Goal: Task Accomplishment & Management: Complete application form

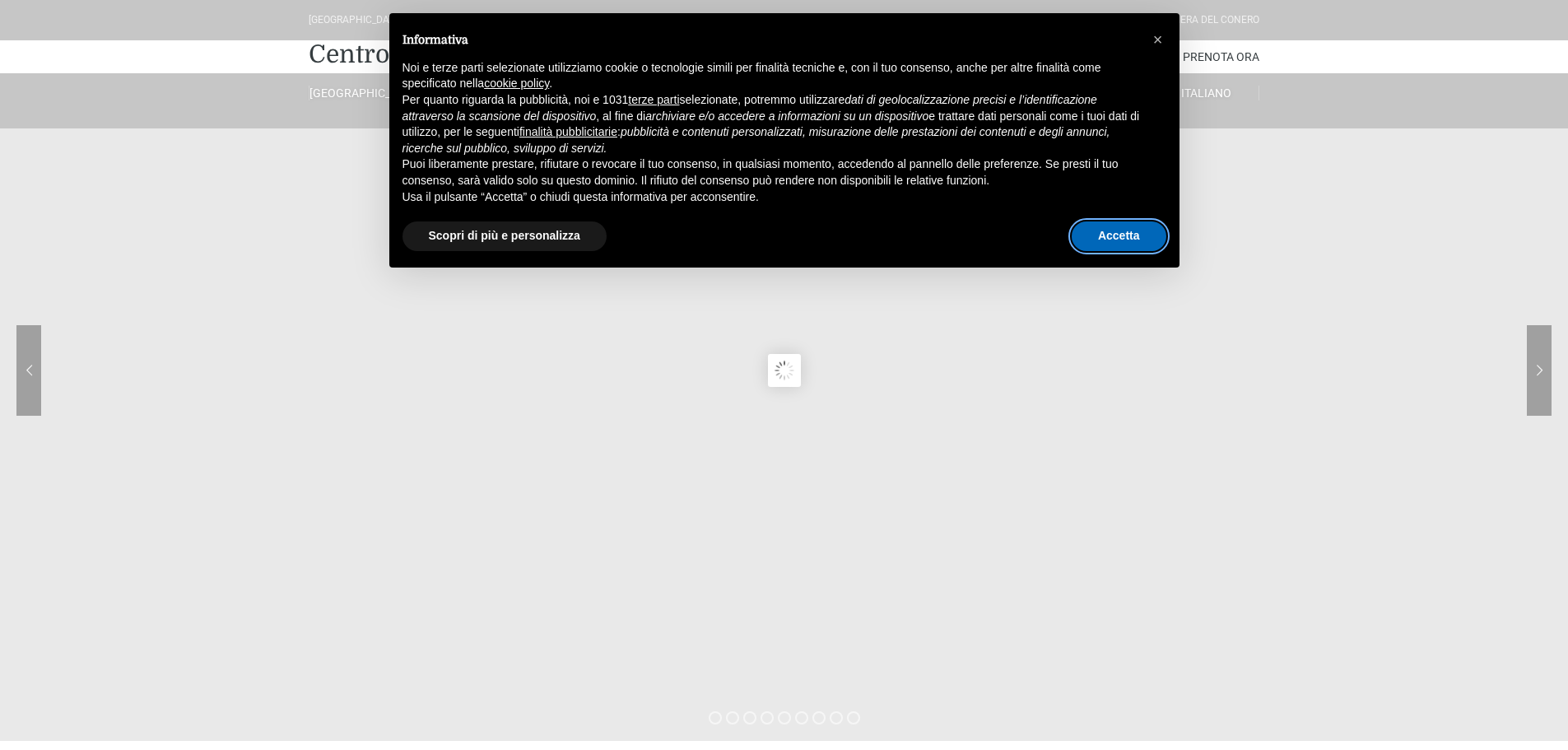
click at [1118, 227] on button "Accetta" at bounding box center [1119, 235] width 94 height 29
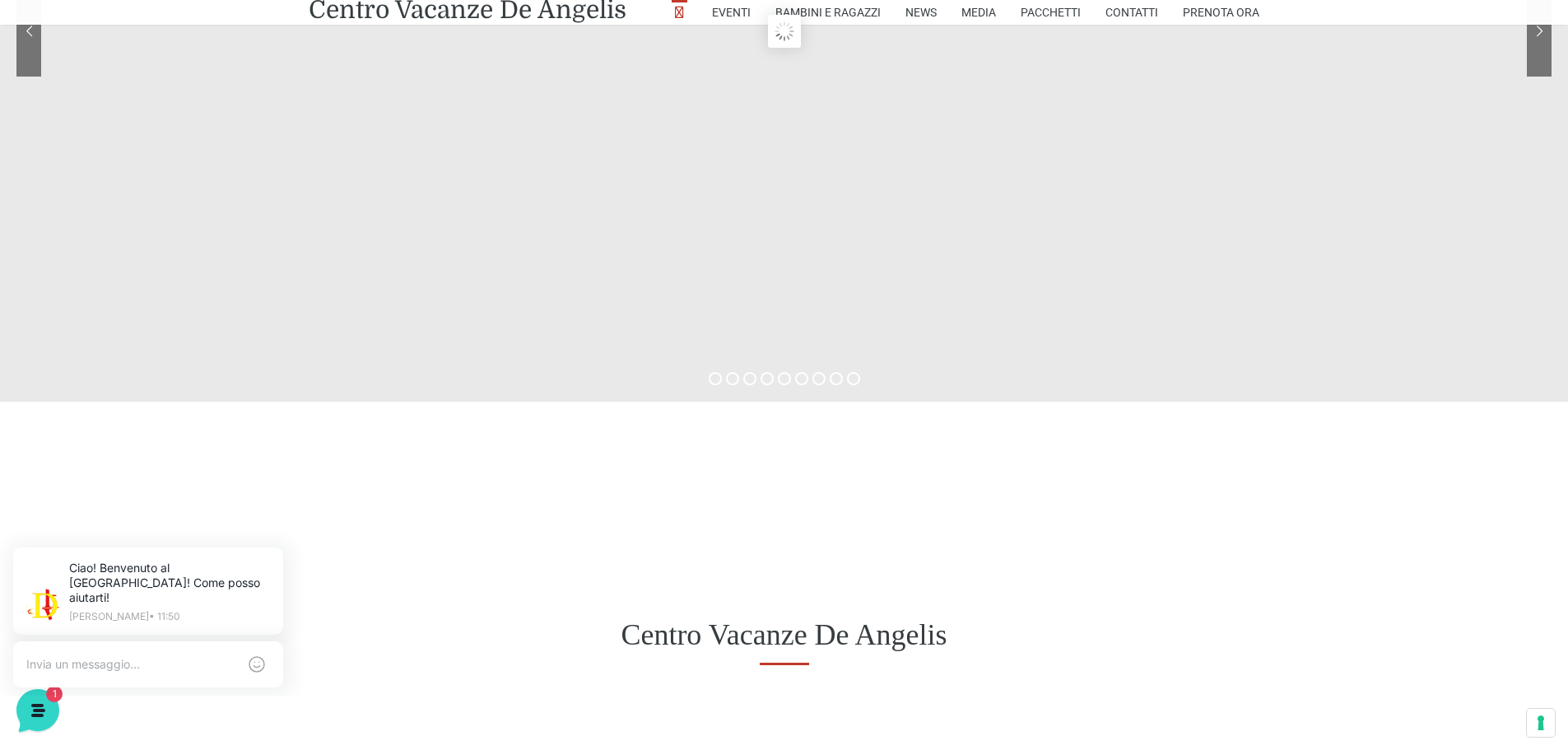
scroll to position [412, 0]
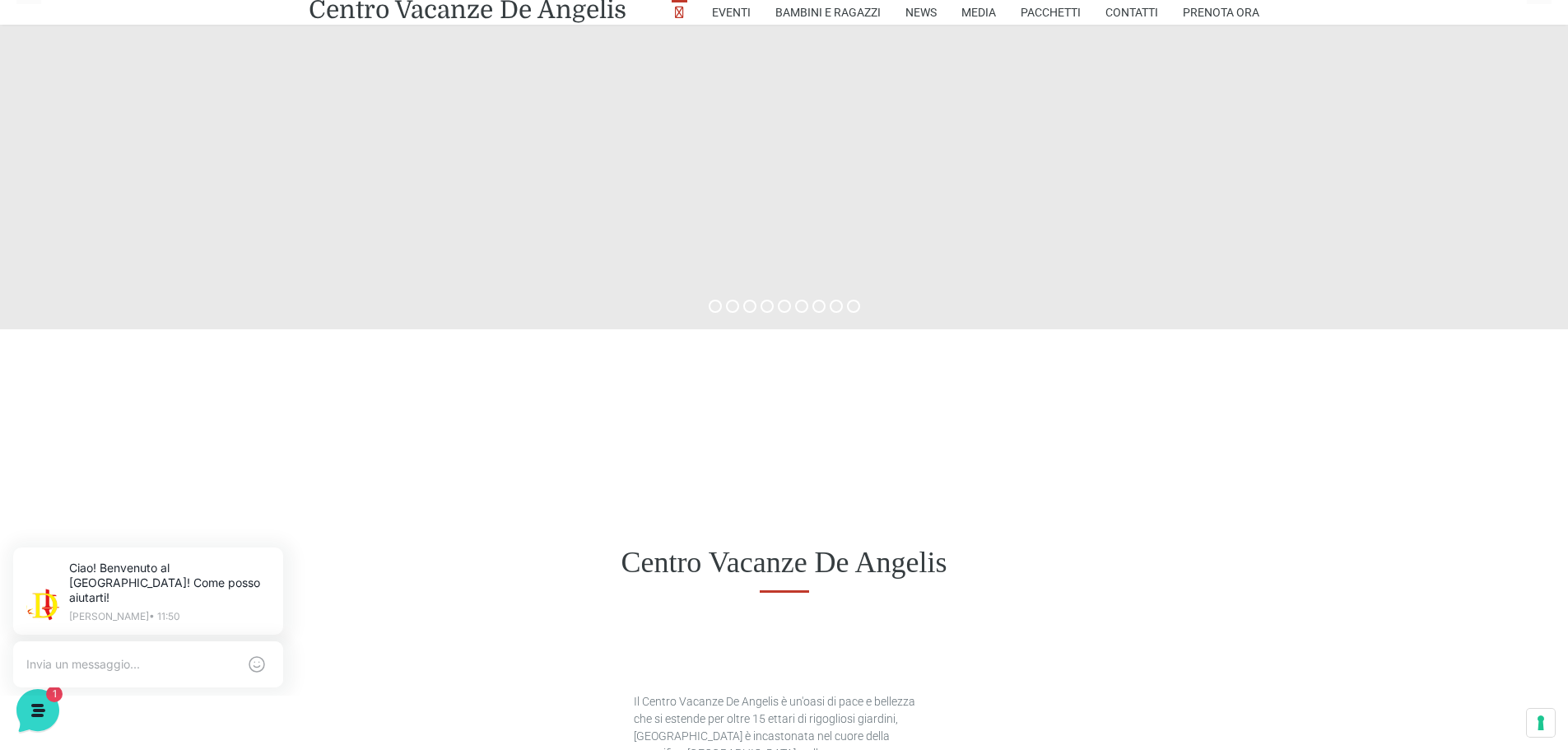
click at [838, 537] on div "Centro Vacanze De Angelis" at bounding box center [784, 563] width 1568 height 128
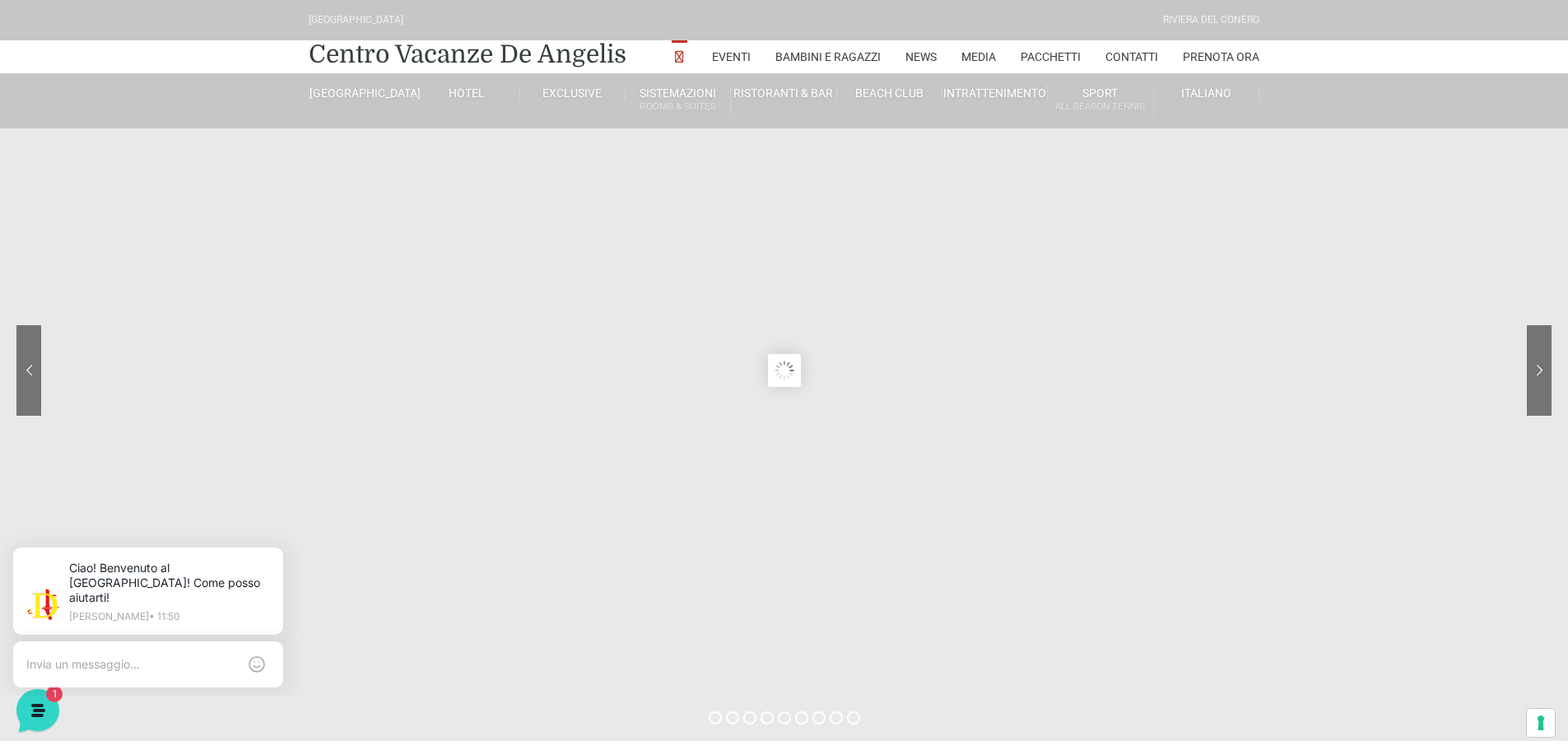
scroll to position [165, 0]
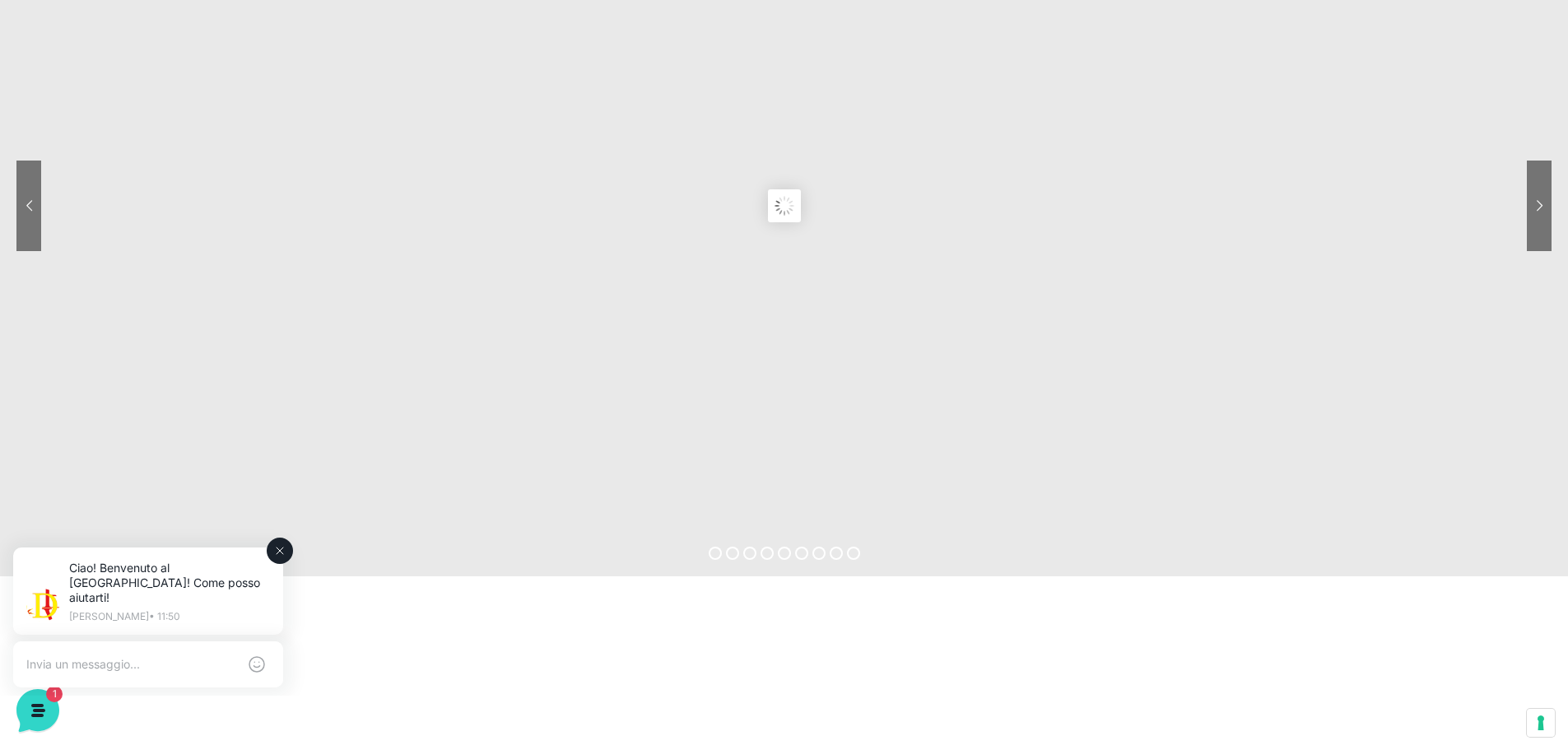
click at [128, 657] on textarea at bounding box center [132, 664] width 210 height 15
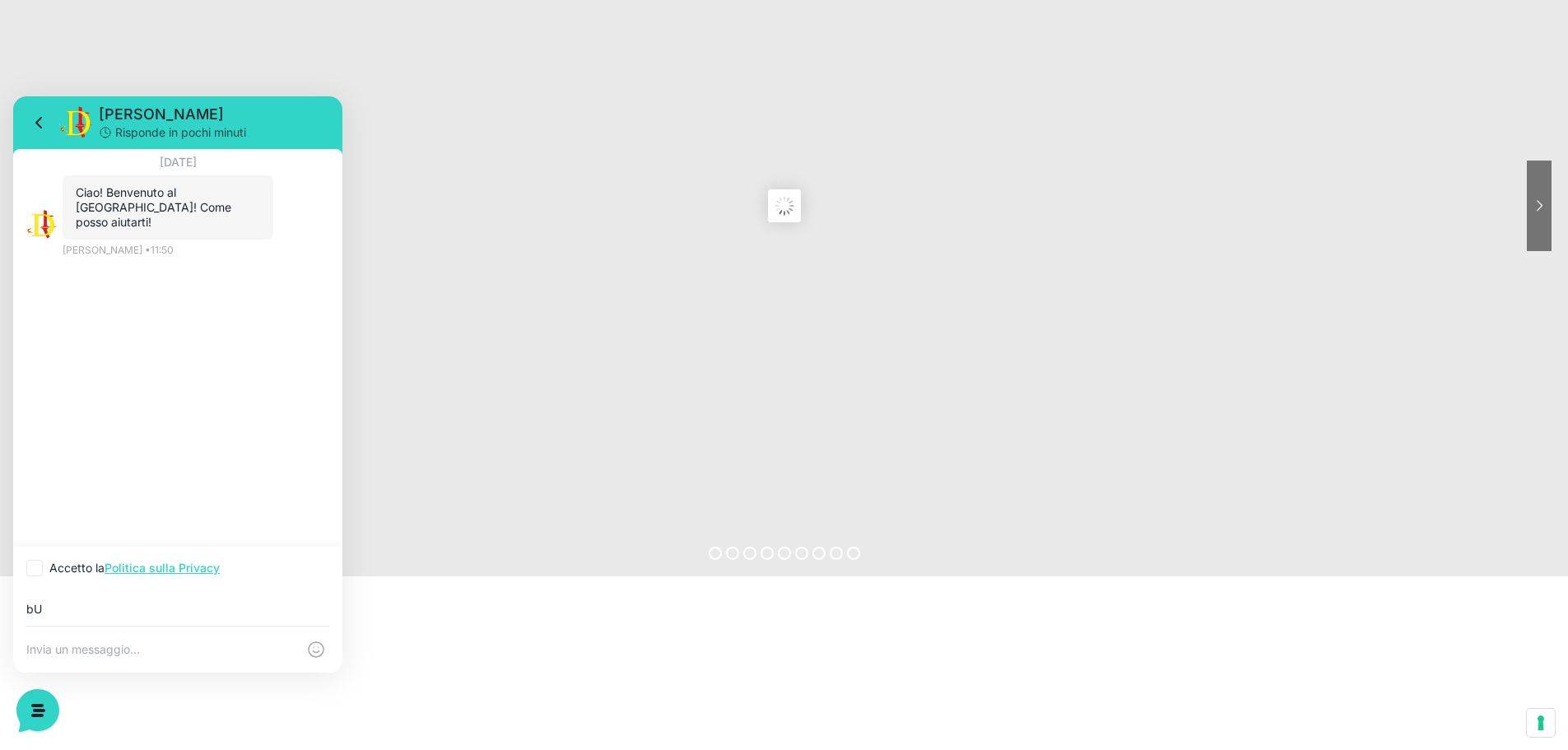
type input "b"
click at [332, 613] on div "Buongiorno vorrei un preventivo per soggiorno dal 23 e [DATE] al [DATE]" at bounding box center [177, 607] width 329 height 37
click at [326, 606] on input "Buongiorno vorrei un preventivo per soggiorno dal 23 e [DATE] al [DATE]" at bounding box center [178, 609] width 303 height 13
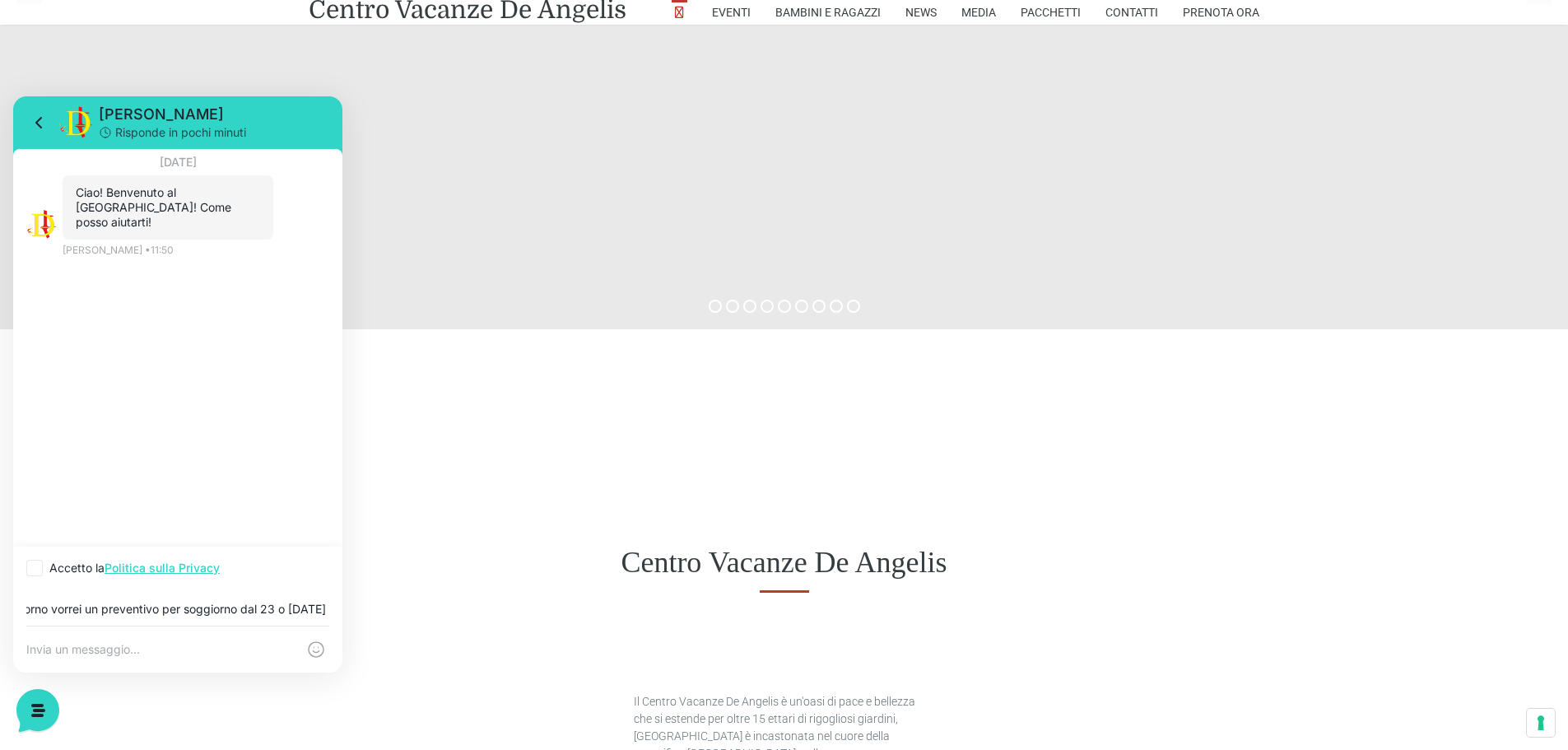
scroll to position [0, 88]
click at [263, 613] on input "Buongiorno vorrei un preventivo per soggiorno dal 23 o [DATE] al [DATE]" at bounding box center [178, 609] width 303 height 13
type input "Buongiorno vorrei un preventivo per soggiorno dal 23 o [DATE] fino al [DATE]"
click at [44, 553] on label "Accetto la Politica sulla Privacy" at bounding box center [123, 551] width 193 height 16
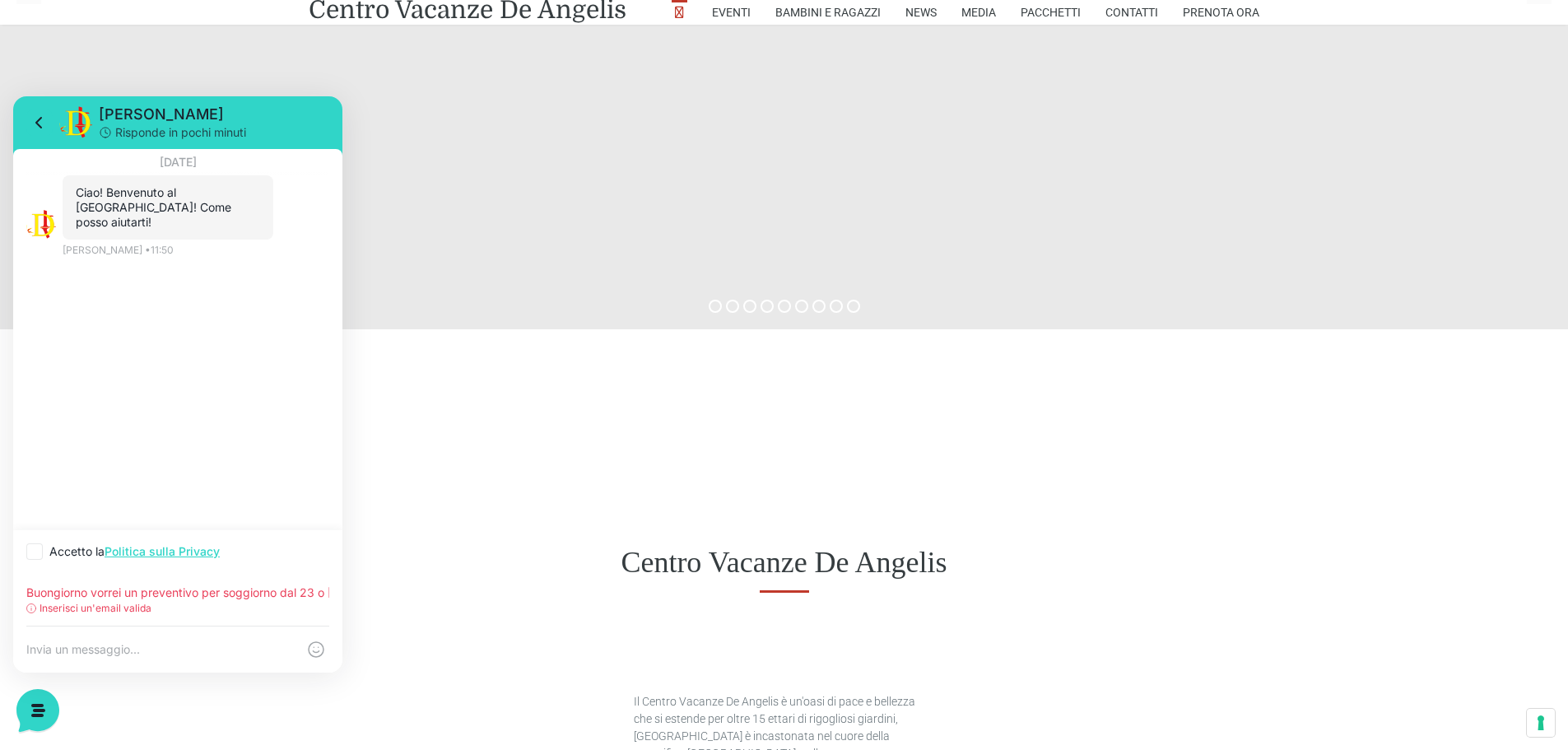
click at [37, 553] on input "Accetto la Politica sulla Privacy" at bounding box center [32, 552] width 11 height 11
checkbox input "true"
click at [202, 623] on div "Buongiorno vorrei un preventivo per soggiorno dal 23 o [DATE] fino al [DATE] In…" at bounding box center [177, 599] width 329 height 53
click at [192, 609] on div "Inserisci un'email valida" at bounding box center [178, 608] width 303 height 15
click at [188, 600] on div "Buongiorno vorrei un preventivo per soggiorno dal 23 o [DATE] fino al [DATE] In…" at bounding box center [177, 599] width 329 height 53
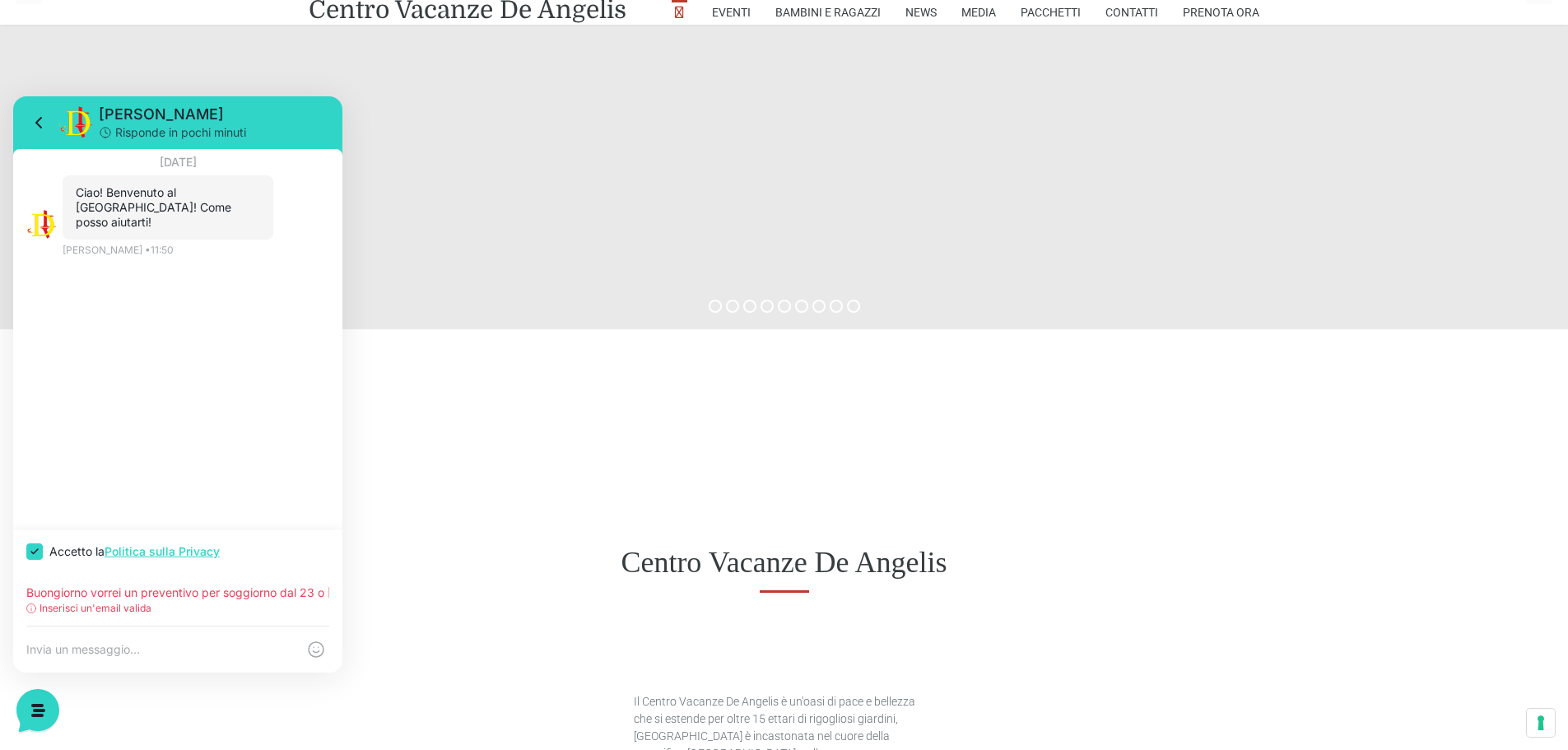
click at [187, 650] on textarea at bounding box center [161, 649] width 270 height 15
drag, startPoint x: 171, startPoint y: 615, endPoint x: 104, endPoint y: 580, distance: 75.6
click at [104, 580] on div "Buongiorno vorrei un preventivo per soggiorno dal 23 o [DATE] fino al [DATE] In…" at bounding box center [177, 599] width 329 height 53
click at [206, 587] on input "Buongiorno vorrei un preventivo per soggiorno dal 23 o [DATE] fino al [DATE]" at bounding box center [178, 592] width 303 height 13
drag, startPoint x: 242, startPoint y: 596, endPoint x: 0, endPoint y: 593, distance: 242.0
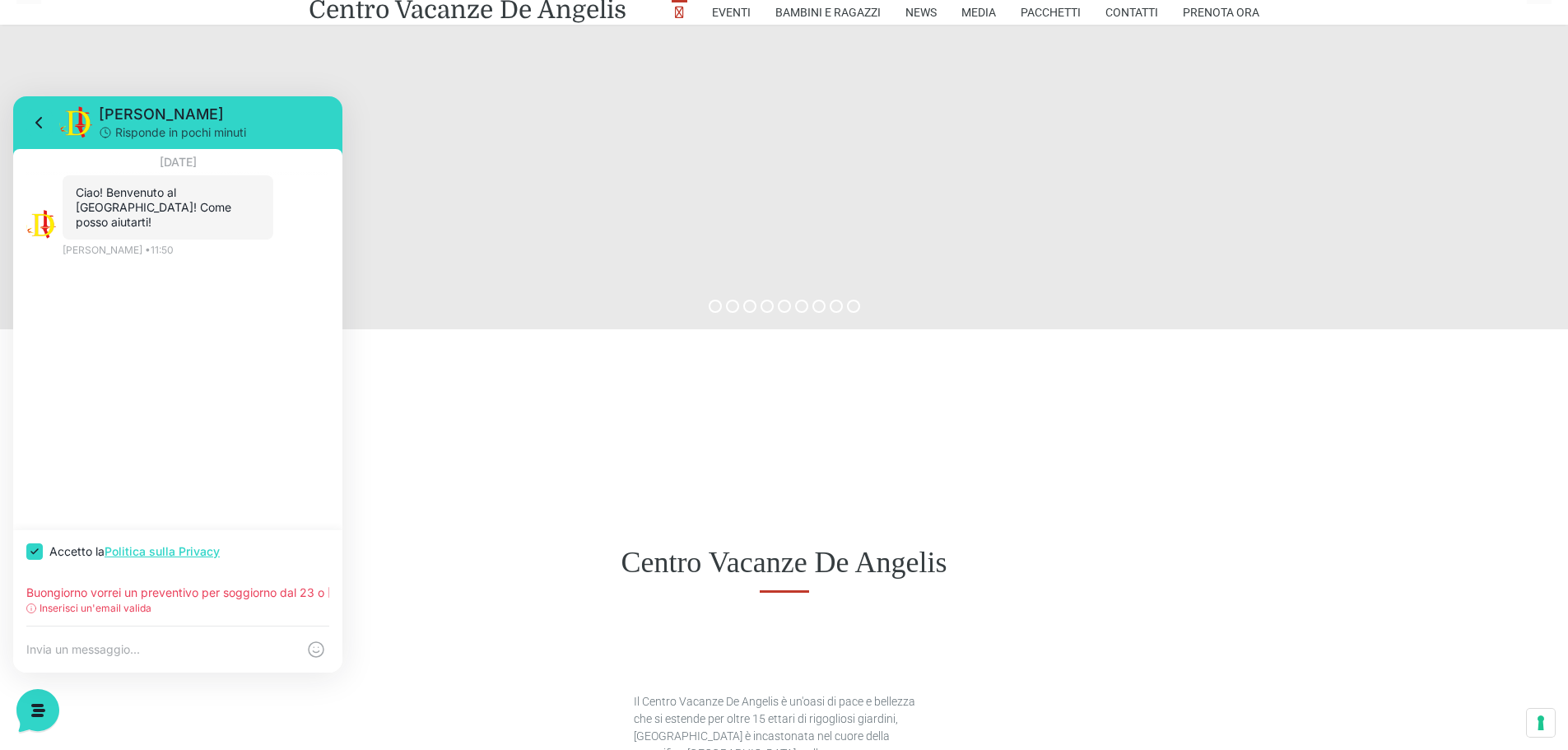
click html "[PERSON_NAME] in pochi minuti [DATE] Ciao! Benvenuto al [GEOGRAPHIC_DATA]! Come…"
type input "ggiorno dal 23 o [DATE] fino al [DATE]"
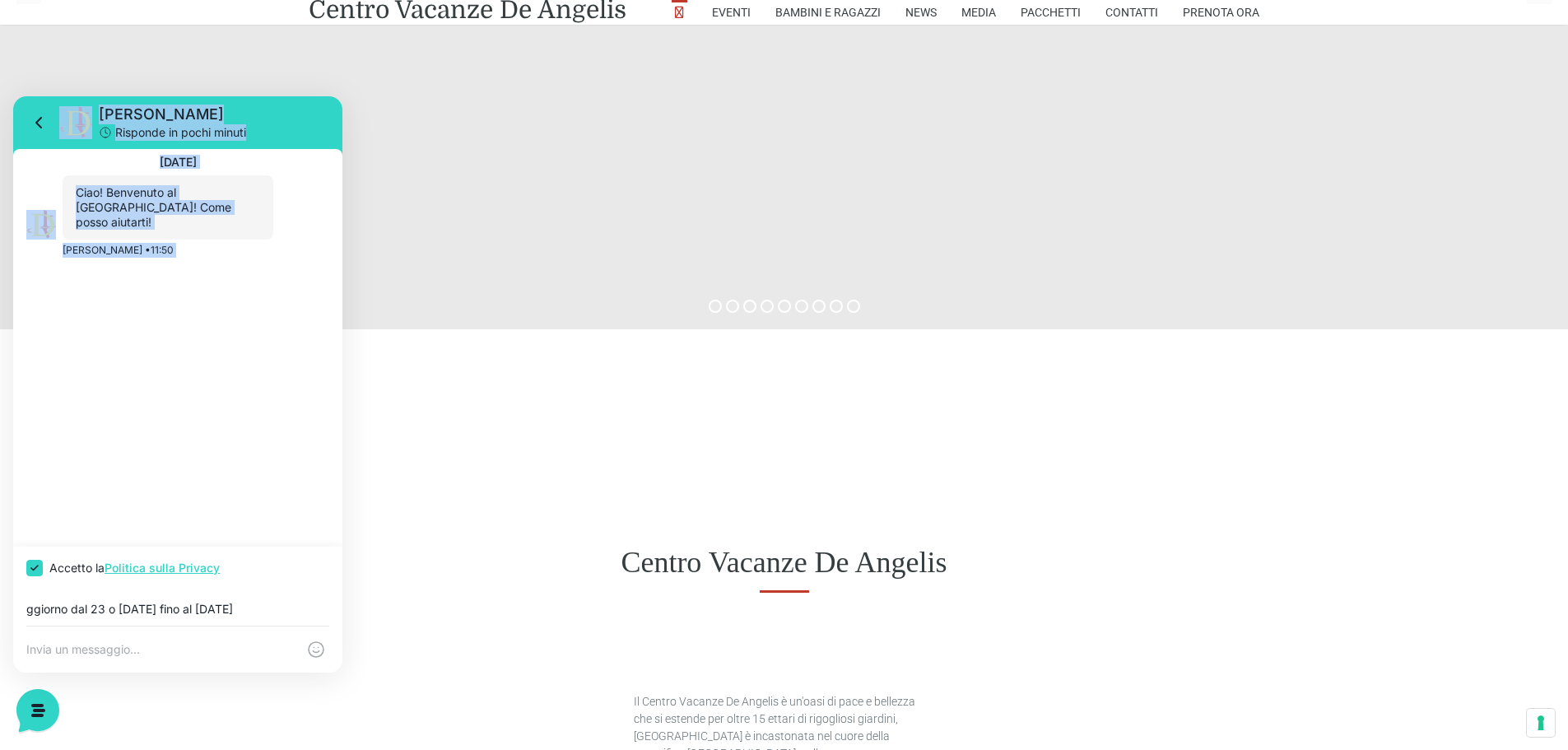
drag, startPoint x: 275, startPoint y: 598, endPoint x: 0, endPoint y: 610, distance: 275.3
click html "[PERSON_NAME] in pochi minuti [DATE] Ciao! Benvenuto al [GEOGRAPHIC_DATA]! Come…"
click at [199, 322] on div "[DATE] Ciao! Benvenuto al [GEOGRAPHIC_DATA]! Come posso aiutarti! 11:50 [PERSON…" at bounding box center [177, 348] width 329 height 398
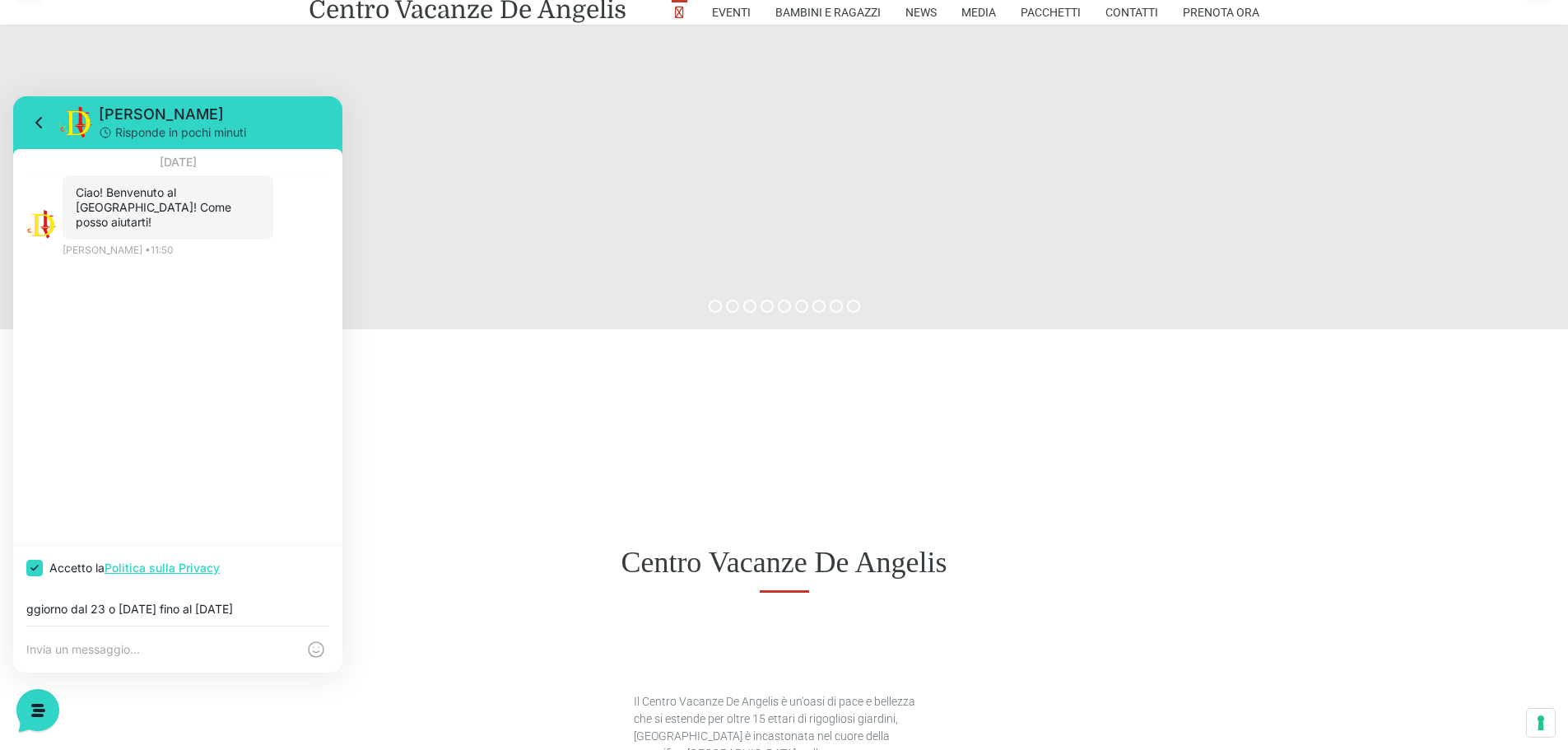
click at [133, 646] on textarea at bounding box center [161, 649] width 270 height 15
click at [247, 612] on input "ggiorno dal 23 o [DATE] fino al [DATE]" at bounding box center [178, 609] width 303 height 13
click at [236, 655] on textarea at bounding box center [161, 649] width 270 height 15
click at [245, 602] on div "ggiorno dal 23 o [DATE] fino al [DATE]" at bounding box center [177, 607] width 329 height 37
click at [248, 611] on input "ggiorno dal 23 o [DATE] fino al [DATE]" at bounding box center [178, 609] width 303 height 13
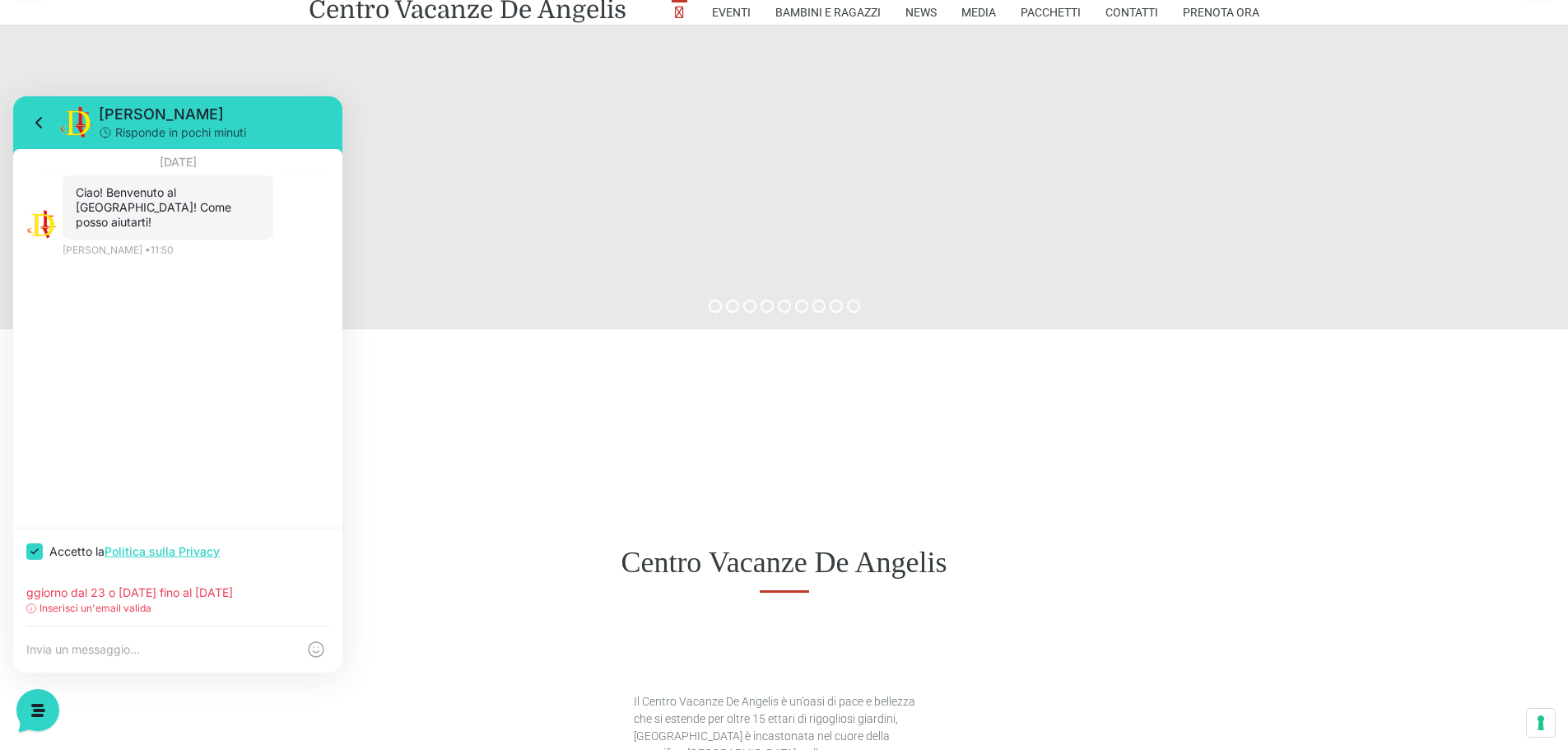
click at [188, 653] on textarea at bounding box center [161, 649] width 270 height 15
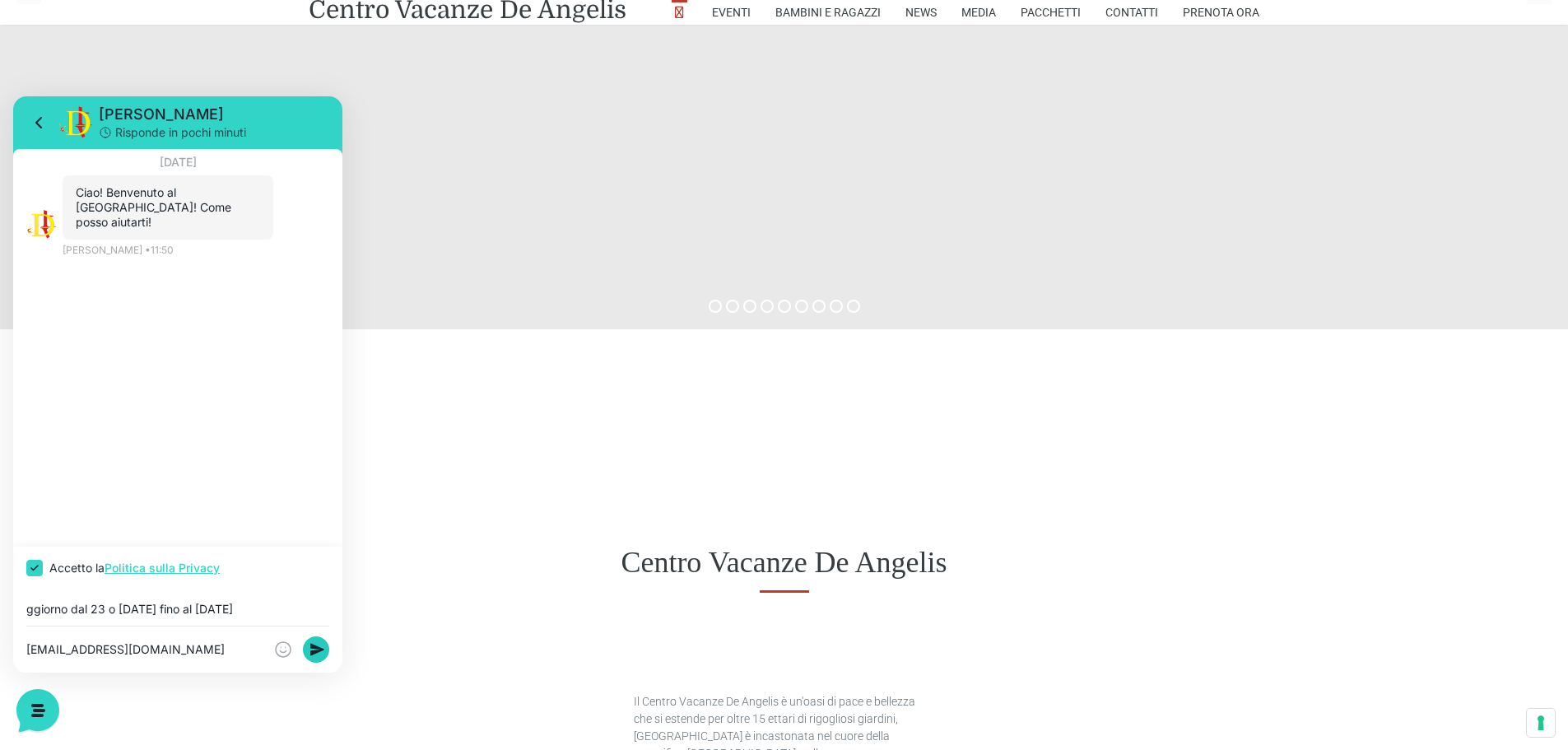
type textarea "[EMAIL_ADDRESS][DOMAIN_NAME]"
click at [316, 648] on icon at bounding box center [317, 650] width 14 height 12
drag, startPoint x: 192, startPoint y: 506, endPoint x: 282, endPoint y: 151, distance: 366.2
click at [241, 338] on div "[DATE] Ciao! Benvenuto al [GEOGRAPHIC_DATA]! Come posso aiutarti! 11:50 [PERSON…" at bounding box center [177, 339] width 329 height 381
click at [36, 119] on icon at bounding box center [39, 122] width 20 height 20
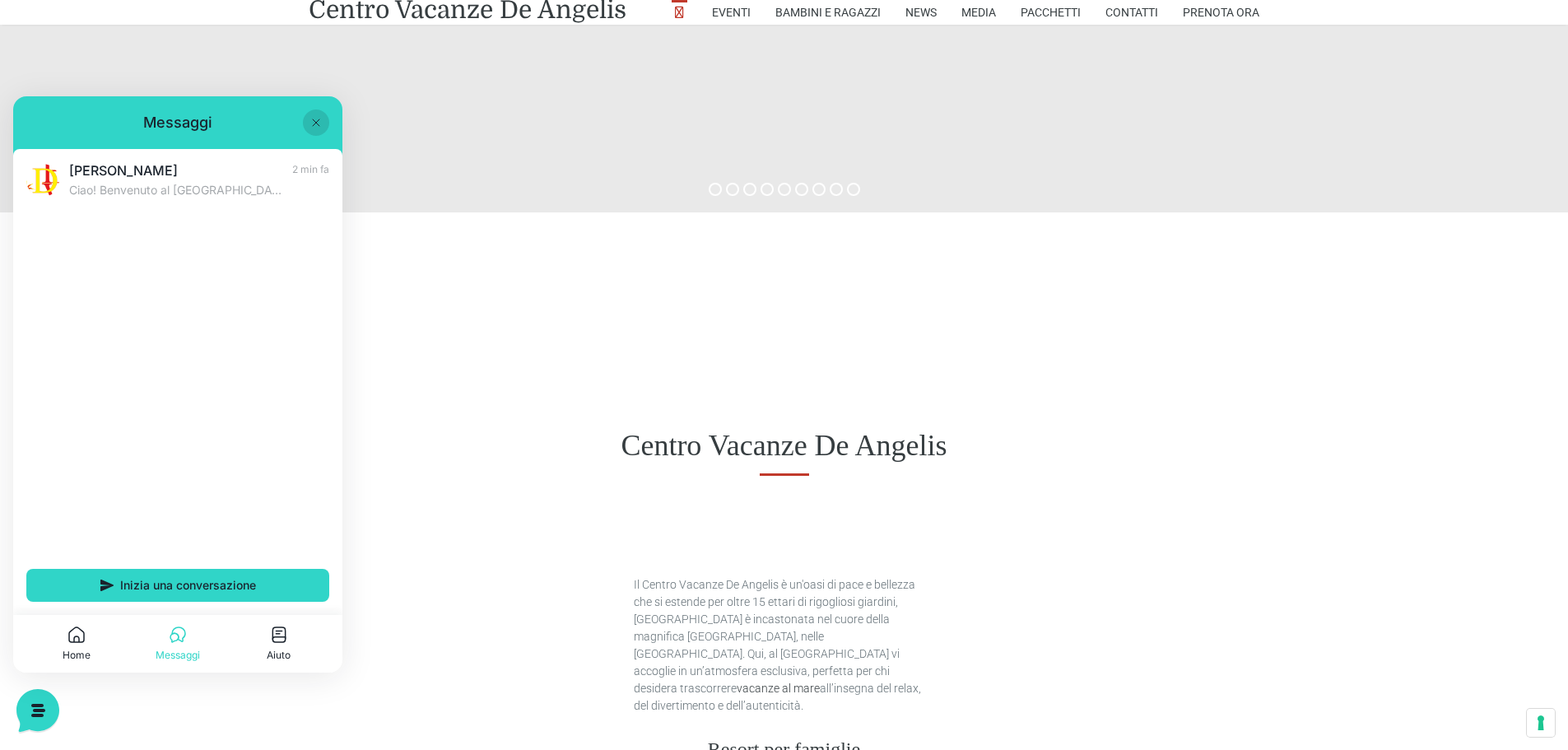
scroll to position [329, 0]
